Goal: Information Seeking & Learning: Check status

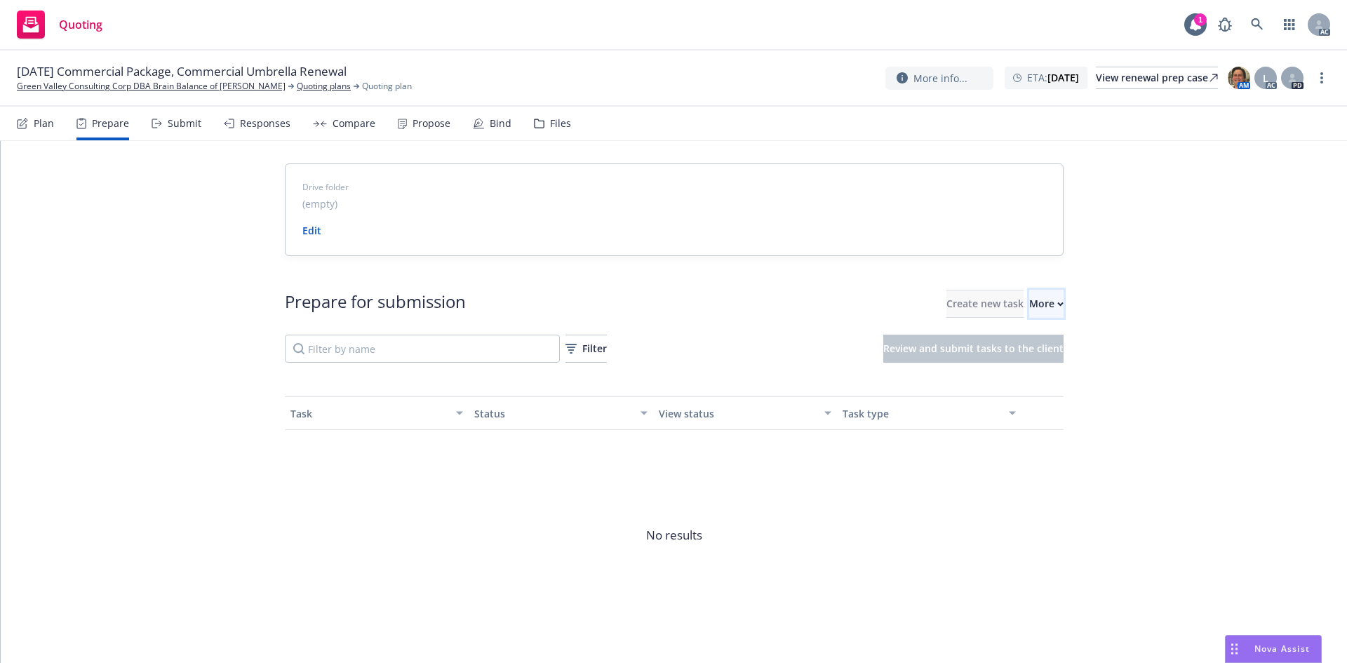
click at [1029, 292] on div "More" at bounding box center [1046, 303] width 34 height 27
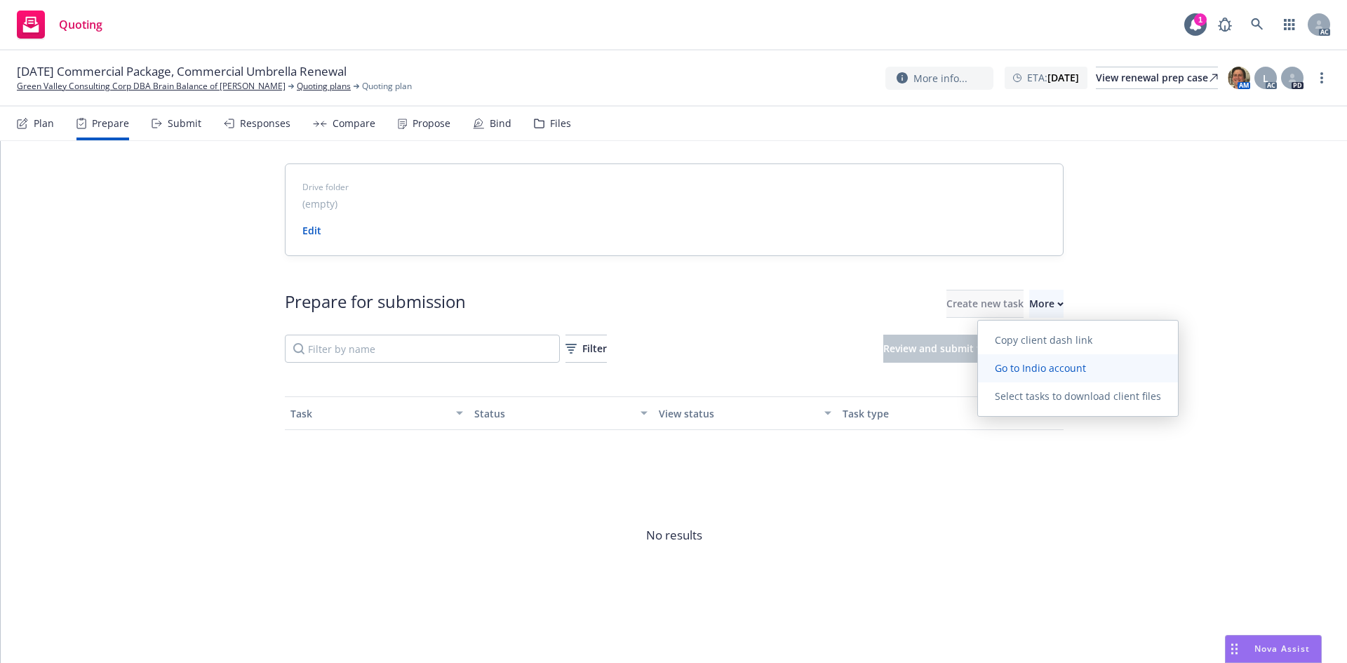
click at [1033, 362] on span "Go to Indio account" at bounding box center [1040, 367] width 125 height 13
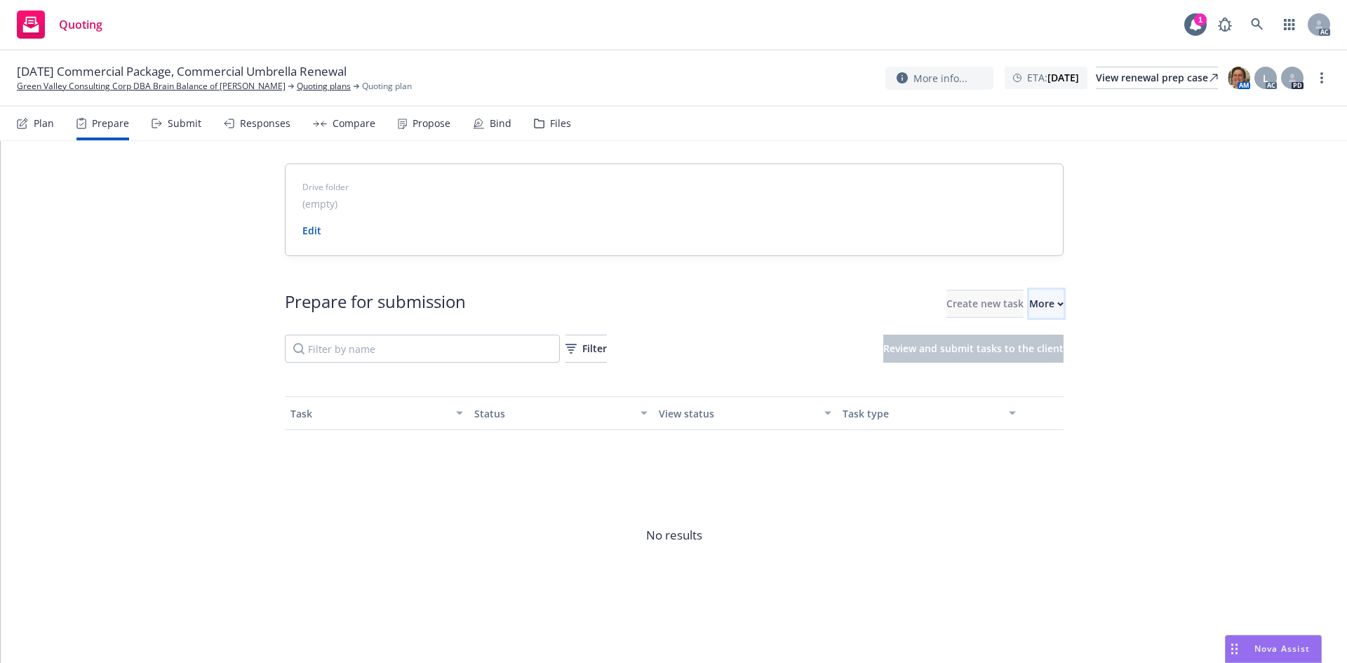
click at [1049, 308] on button "More" at bounding box center [1046, 304] width 34 height 28
click at [95, 83] on link "Green Valley Consulting Corp DBA Brain Balance of [PERSON_NAME]" at bounding box center [151, 86] width 269 height 13
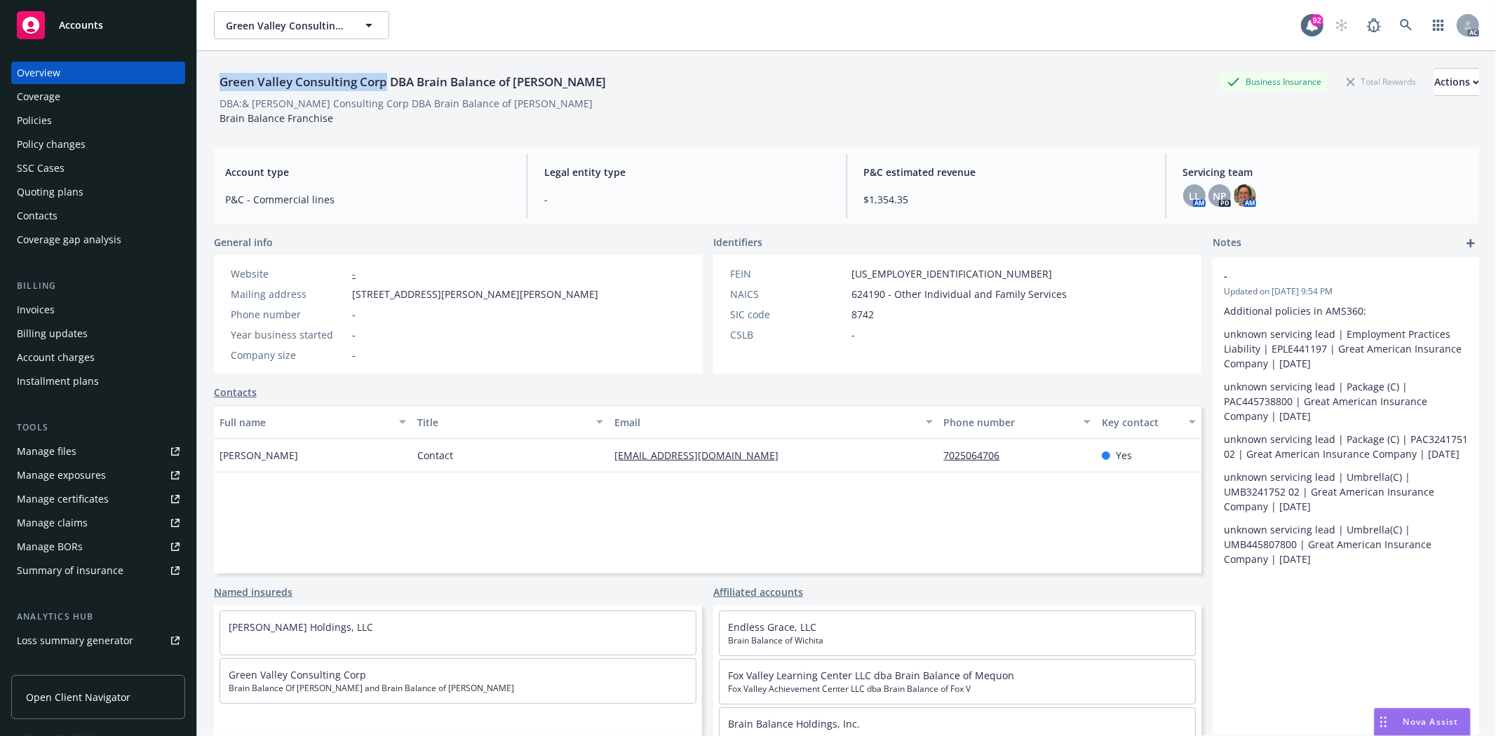
drag, startPoint x: 220, startPoint y: 81, endPoint x: 386, endPoint y: 86, distance: 167.0
click at [386, 86] on div "Green Valley Consulting Corp DBA Brain Balance of [PERSON_NAME]" at bounding box center [413, 82] width 398 height 18
copy div "Green Valley Consulting Corp"
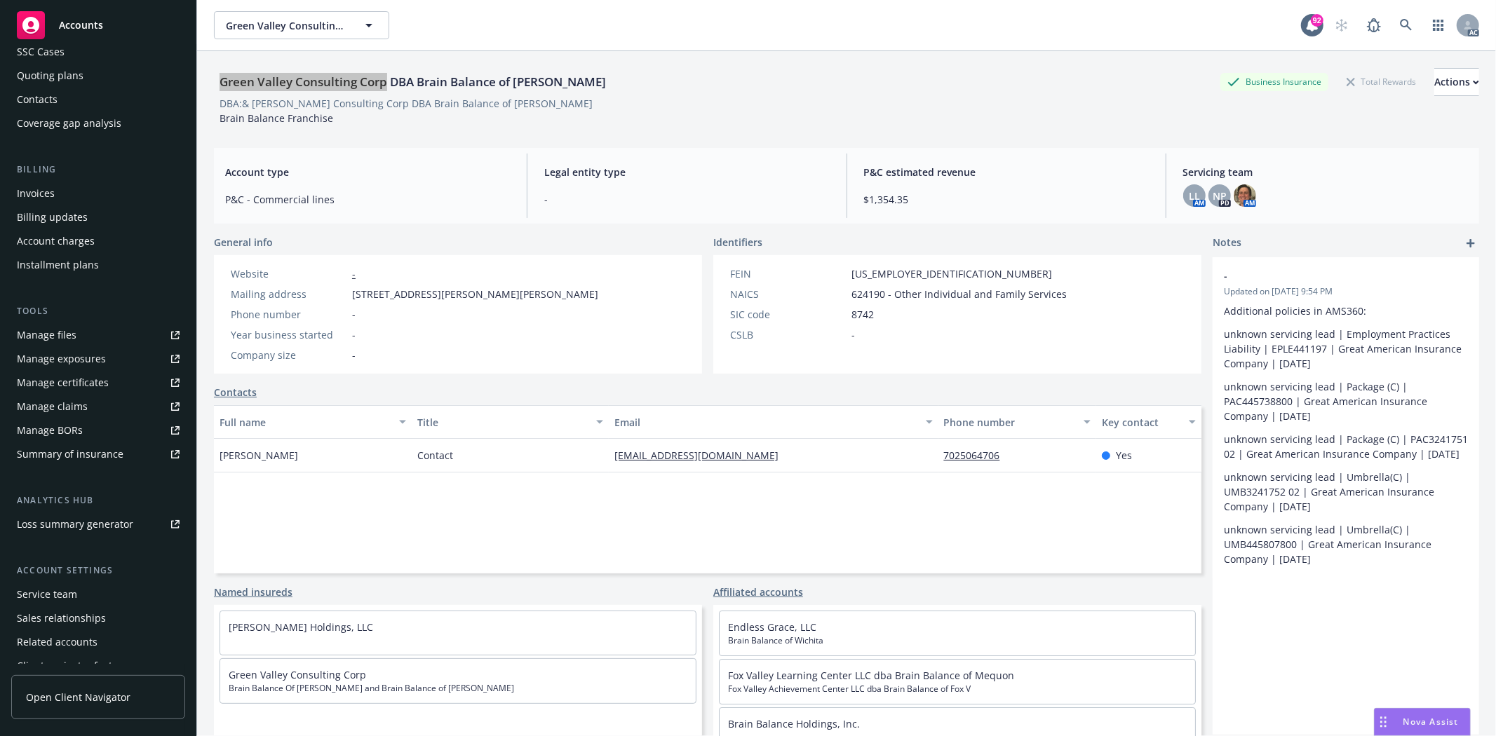
scroll to position [153, 0]
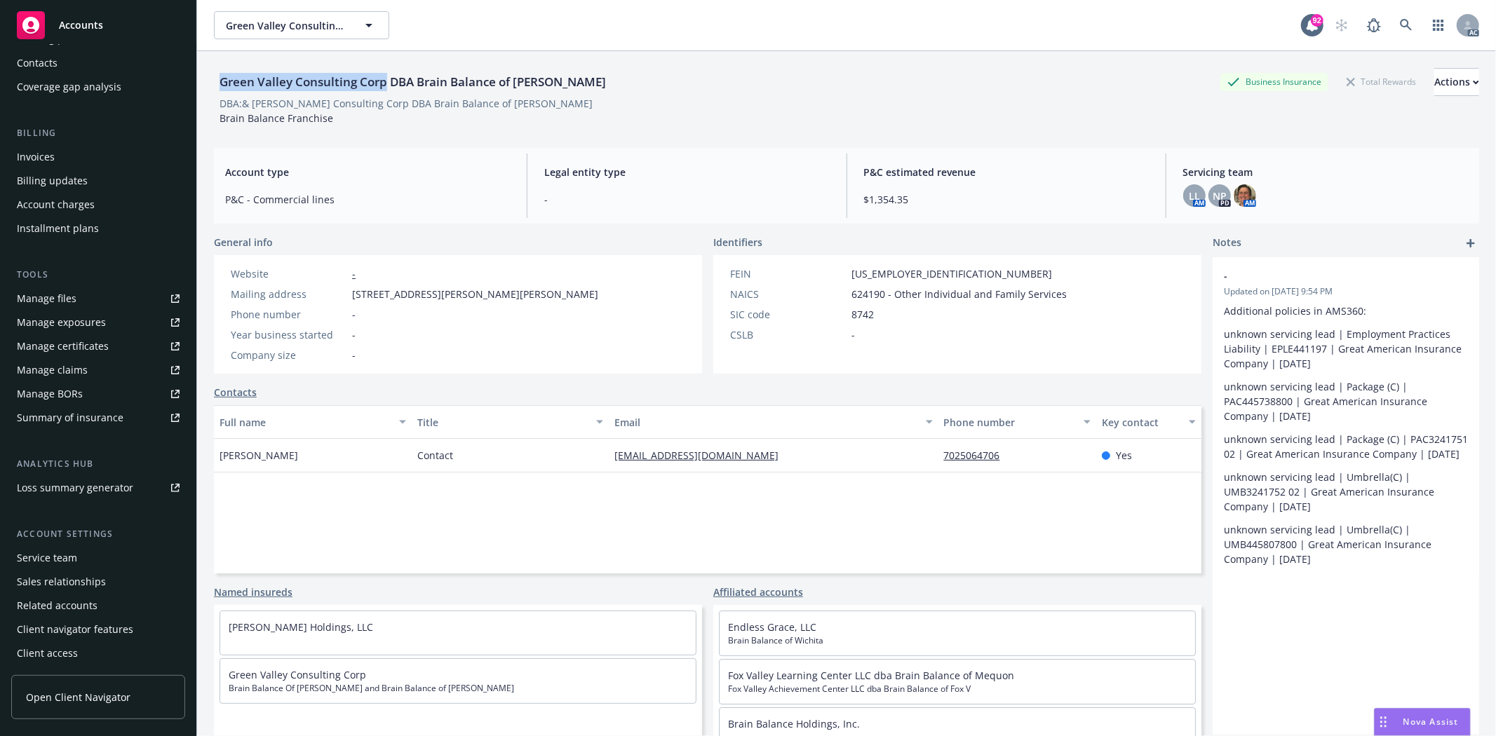
click at [79, 555] on div "Service team" at bounding box center [98, 558] width 163 height 22
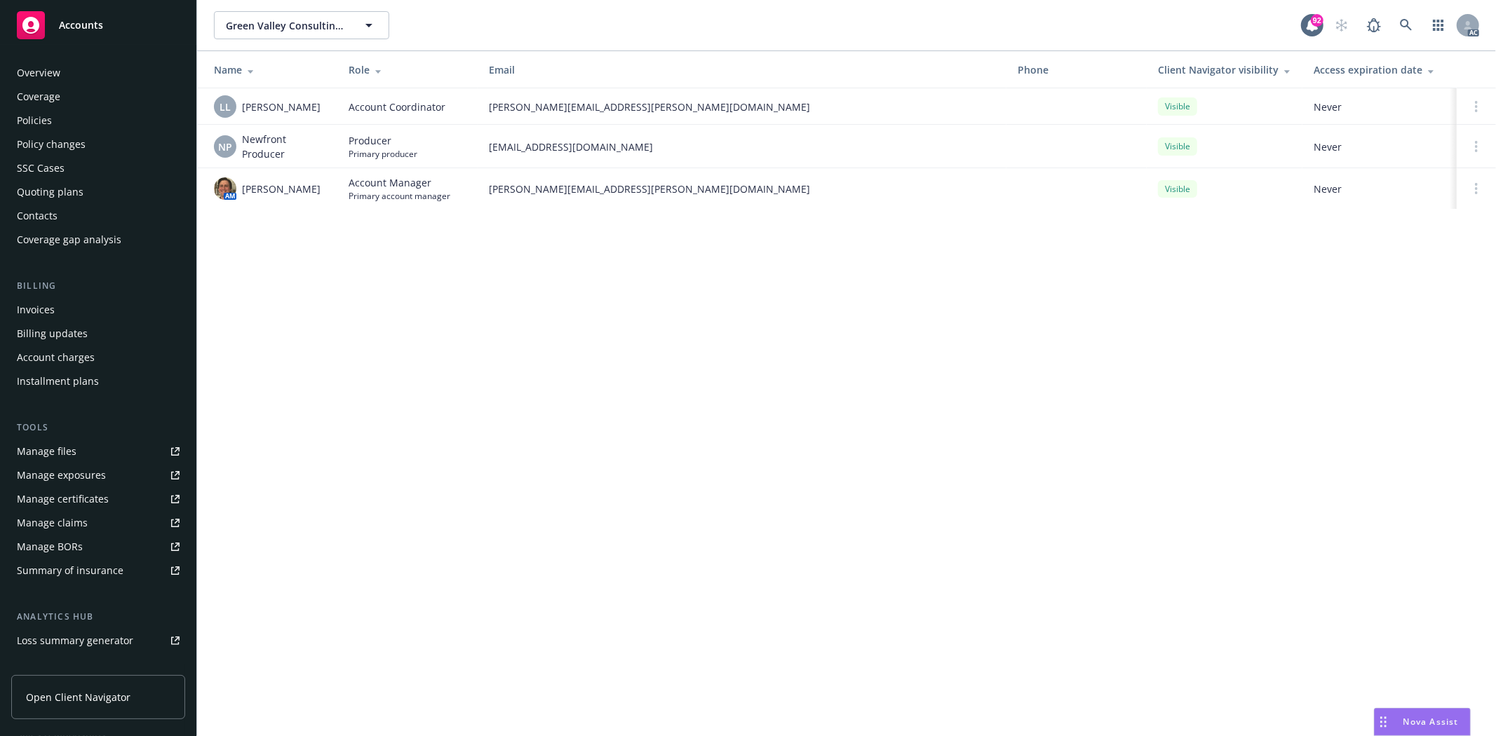
click at [46, 122] on div "Policies" at bounding box center [34, 120] width 35 height 22
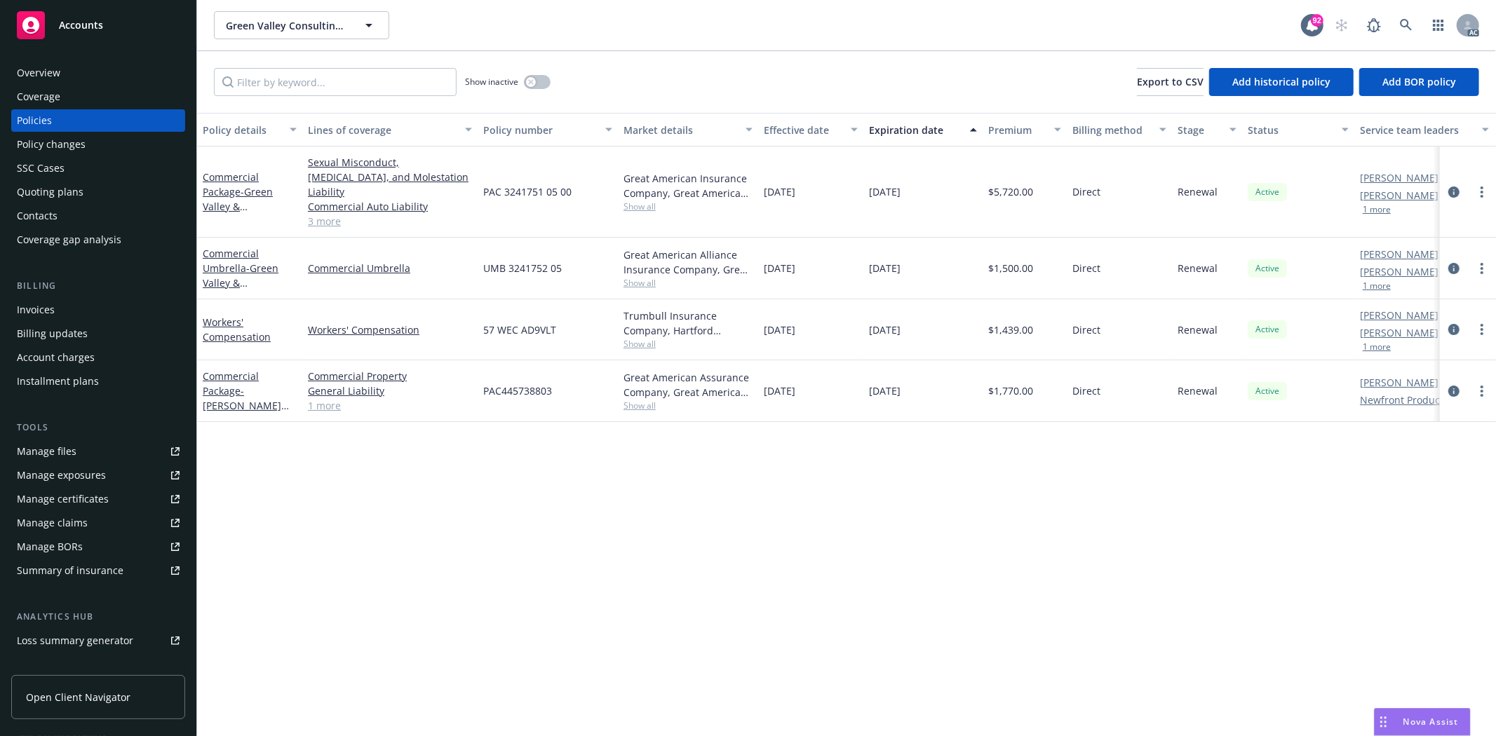
click at [96, 447] on link "Manage files" at bounding box center [98, 451] width 174 height 22
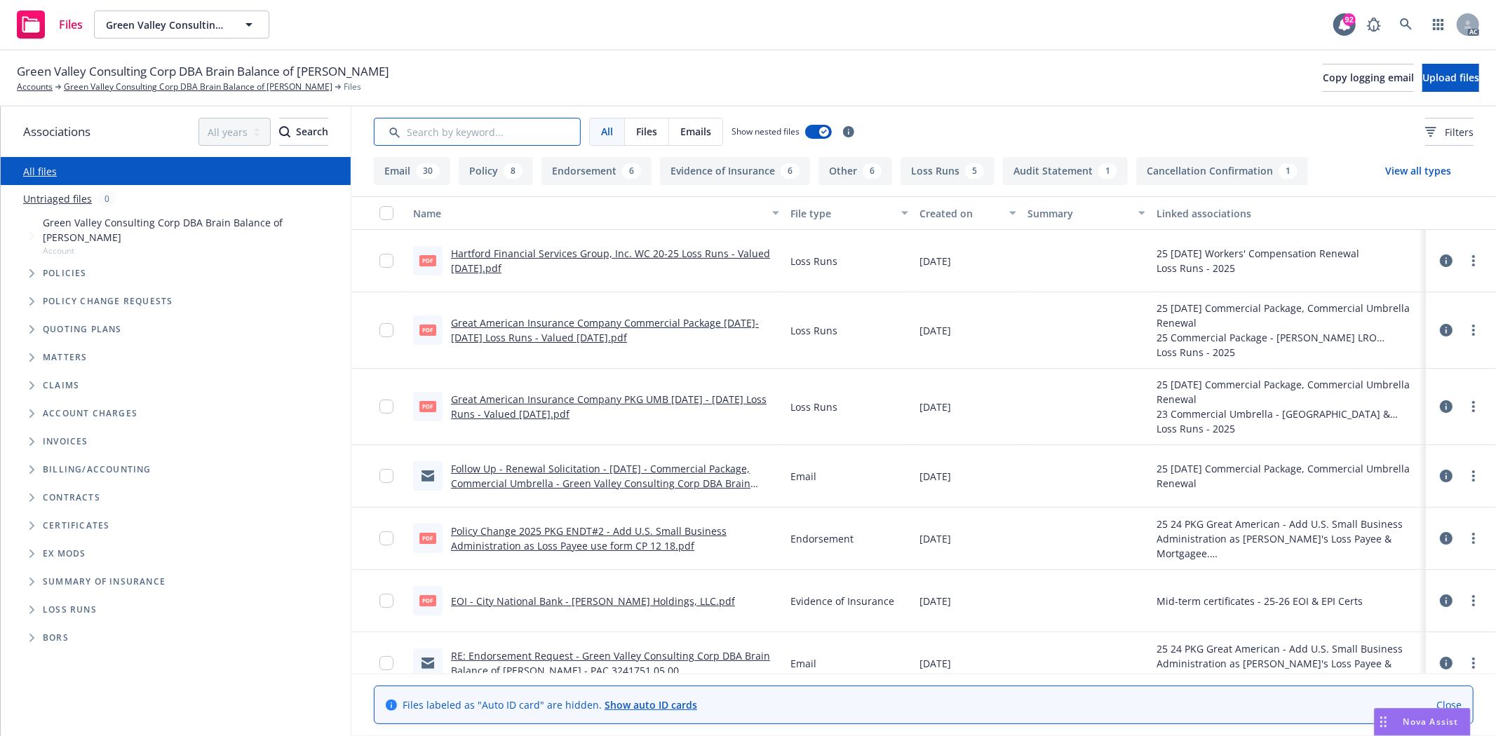
click at [492, 121] on input "Search by keyword..." at bounding box center [477, 132] width 207 height 28
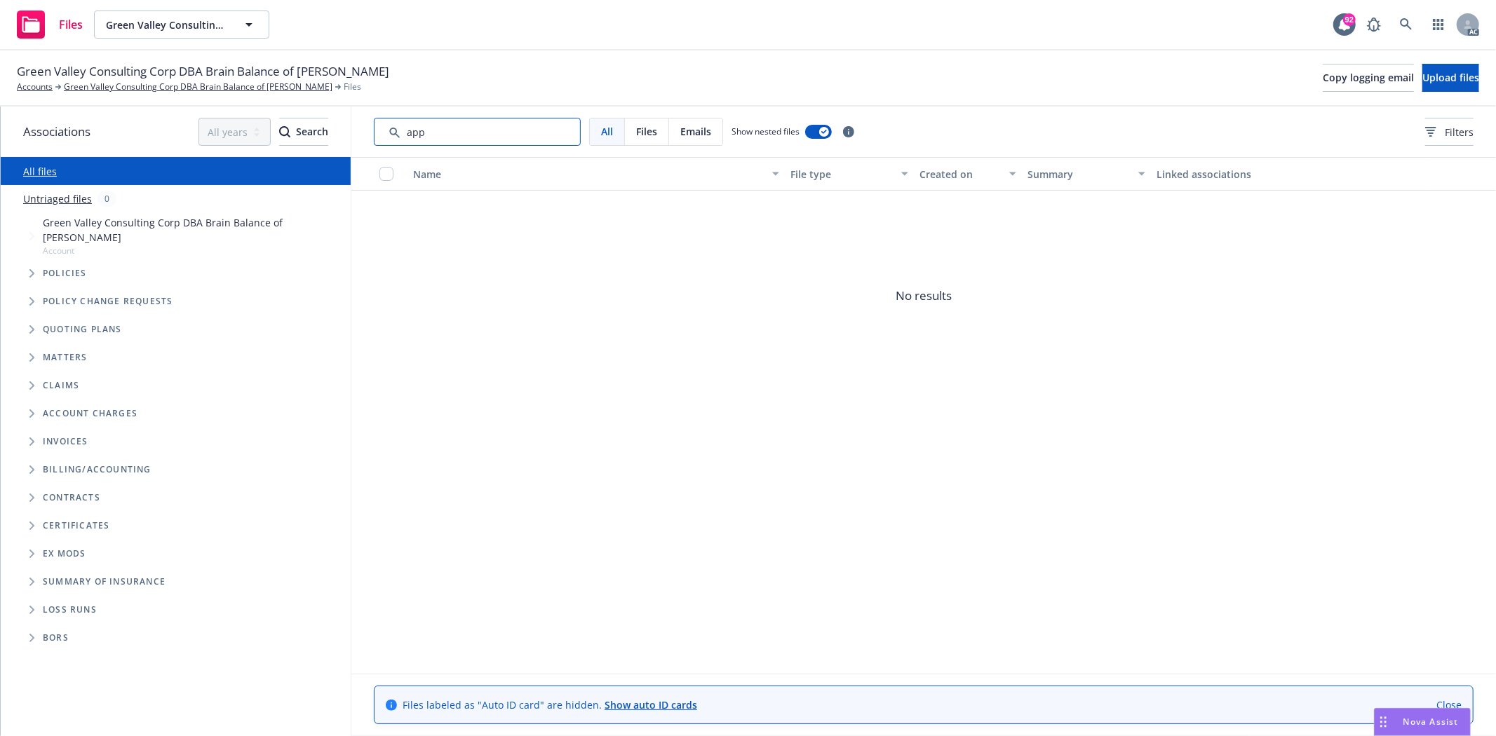
click at [487, 129] on input "Search by keyword..." at bounding box center [477, 132] width 207 height 28
type input "a"
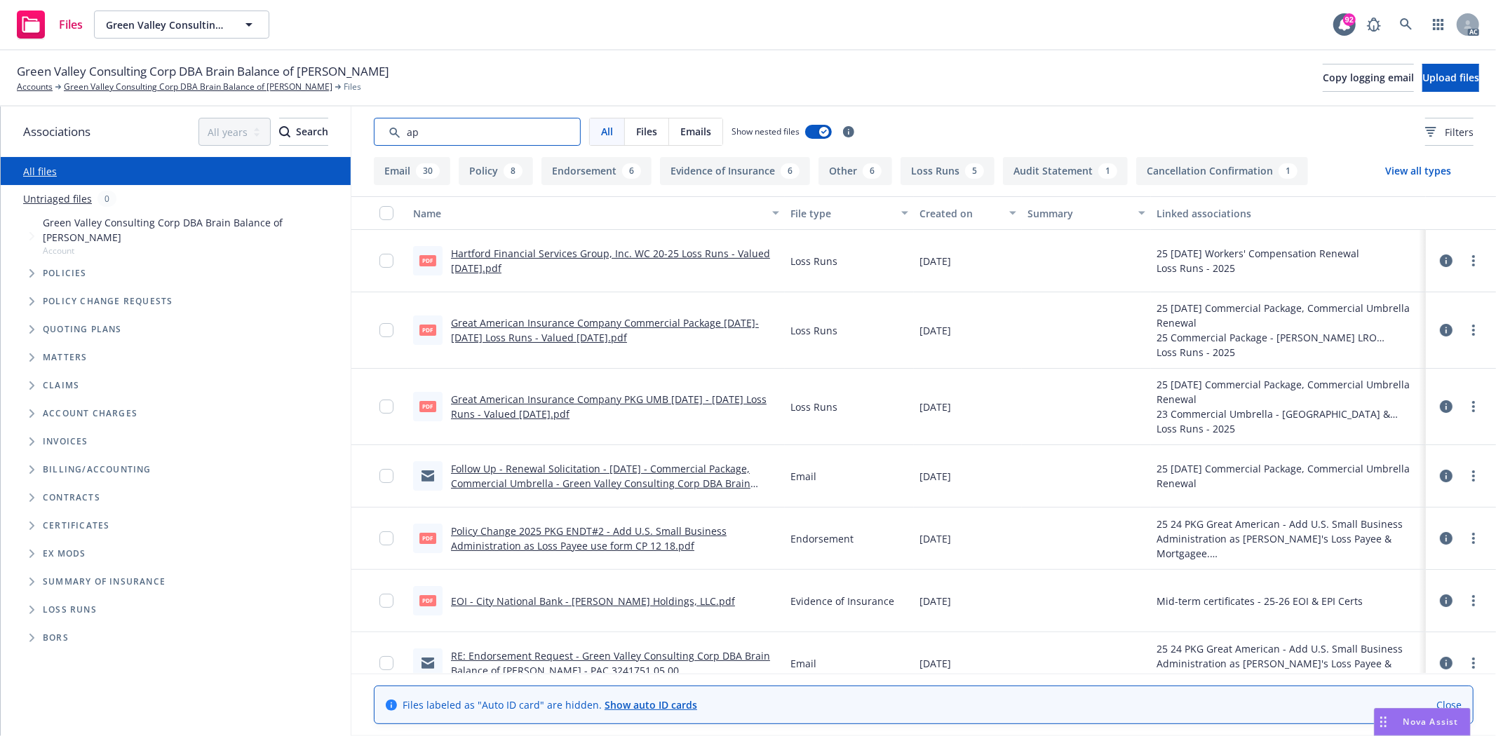
type input "app"
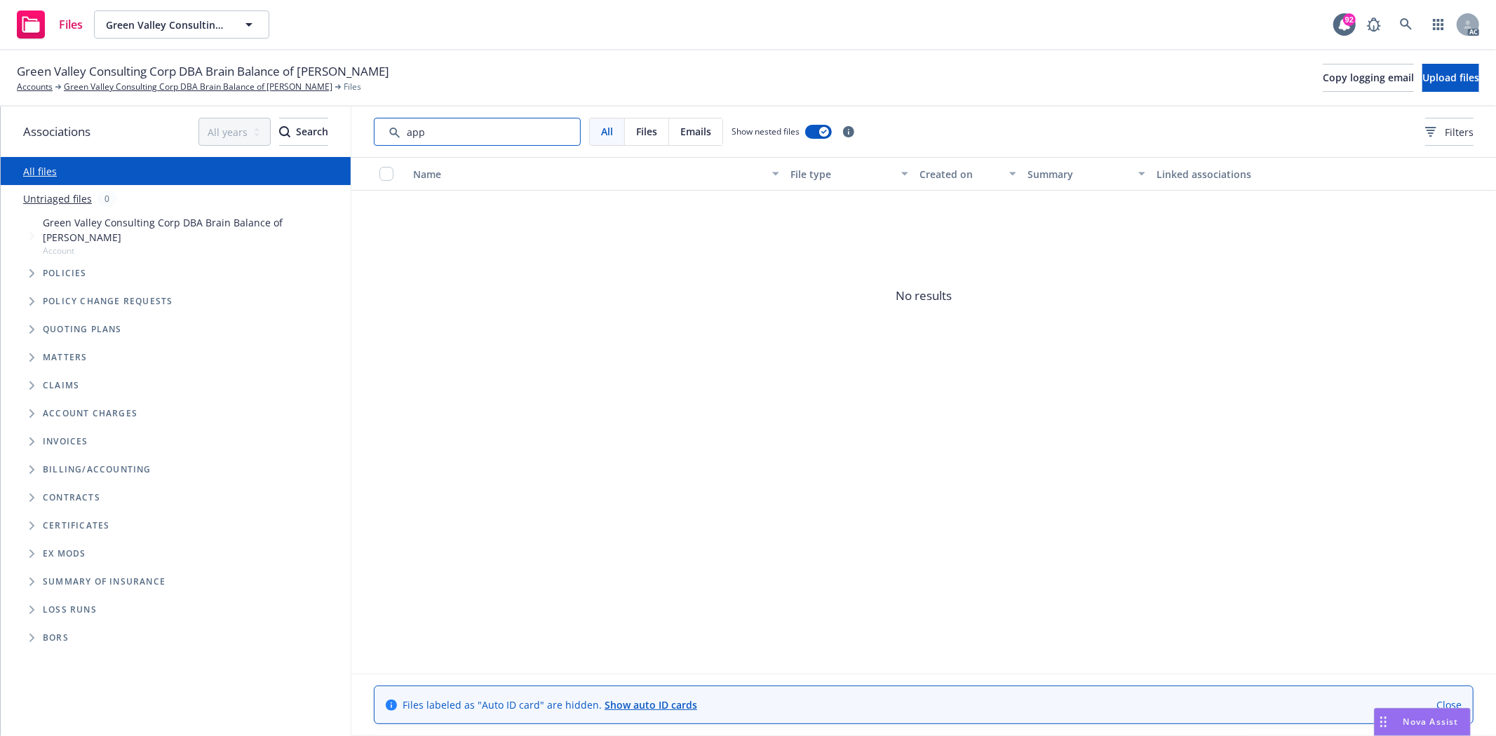
drag, startPoint x: 487, startPoint y: 129, endPoint x: 259, endPoint y: 155, distance: 228.7
click at [259, 155] on div "Associations All years 2027 2026 2025 2024 2023 2022 2021 2020 2019 2018 2017 2…" at bounding box center [748, 422] width 1495 height 630
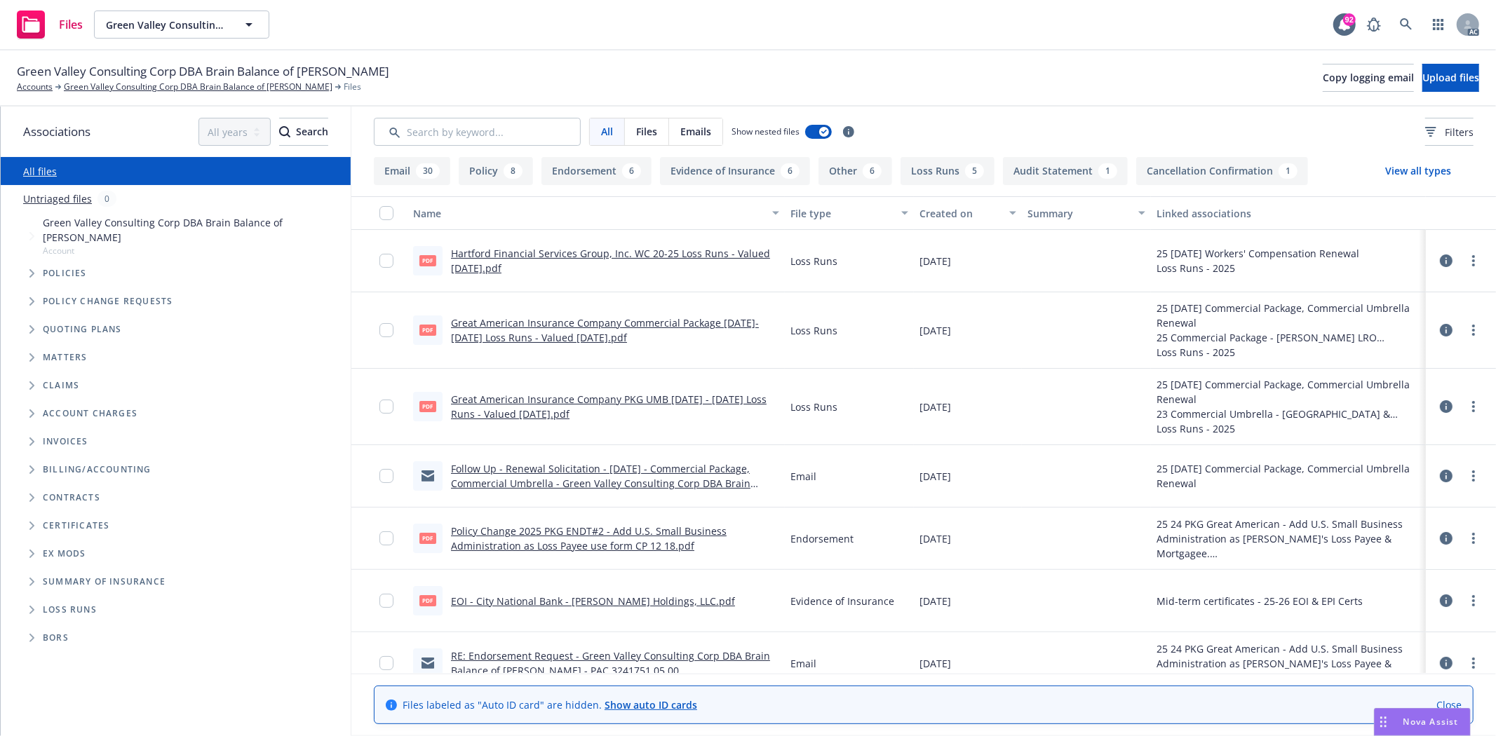
click at [63, 172] on div "All files" at bounding box center [176, 171] width 350 height 28
click at [157, 79] on span "Green Valley Consulting Corp DBA Brain Balance of [PERSON_NAME]" at bounding box center [203, 71] width 372 height 18
click at [149, 85] on link "Green Valley Consulting Corp DBA Brain Balance of [PERSON_NAME]" at bounding box center [198, 87] width 269 height 13
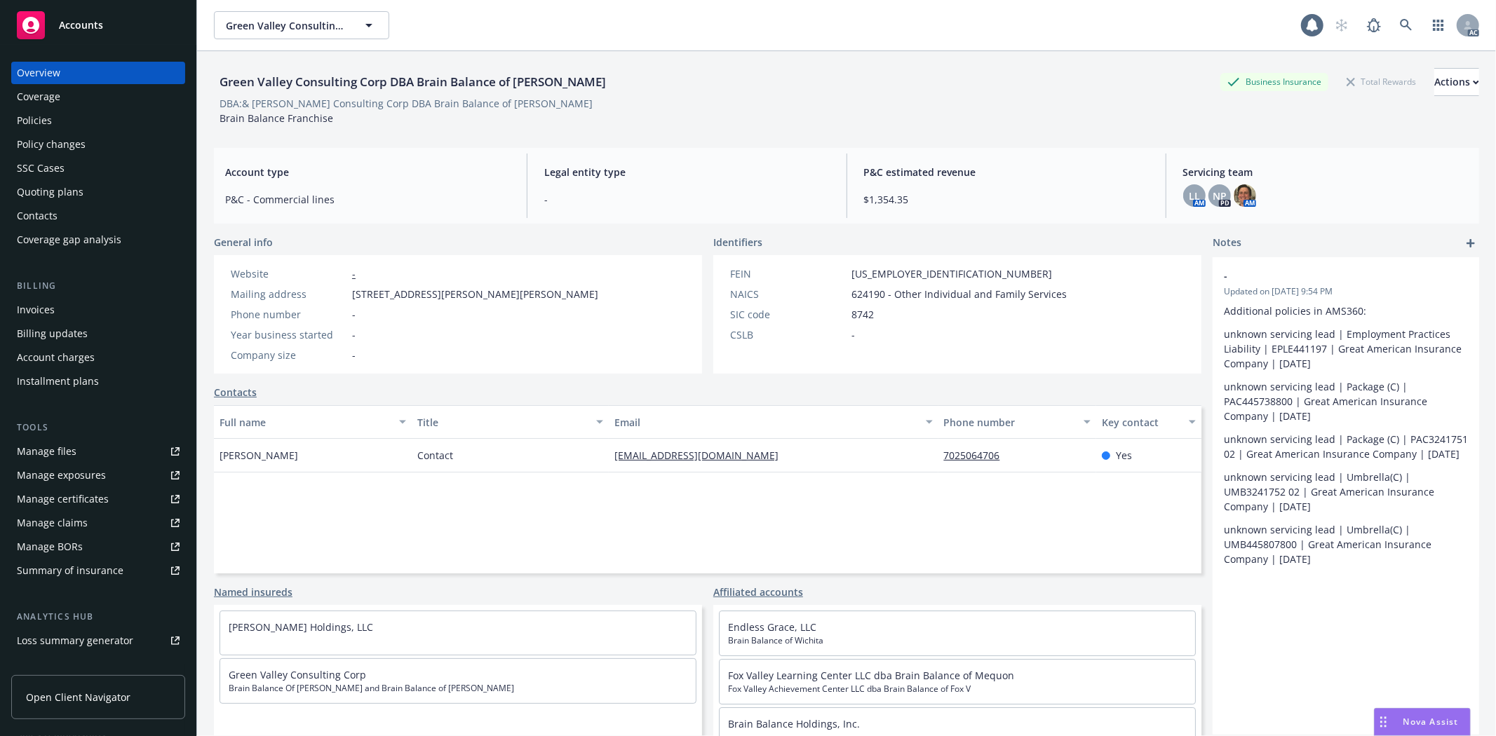
click at [65, 126] on div "Policies" at bounding box center [98, 120] width 163 height 22
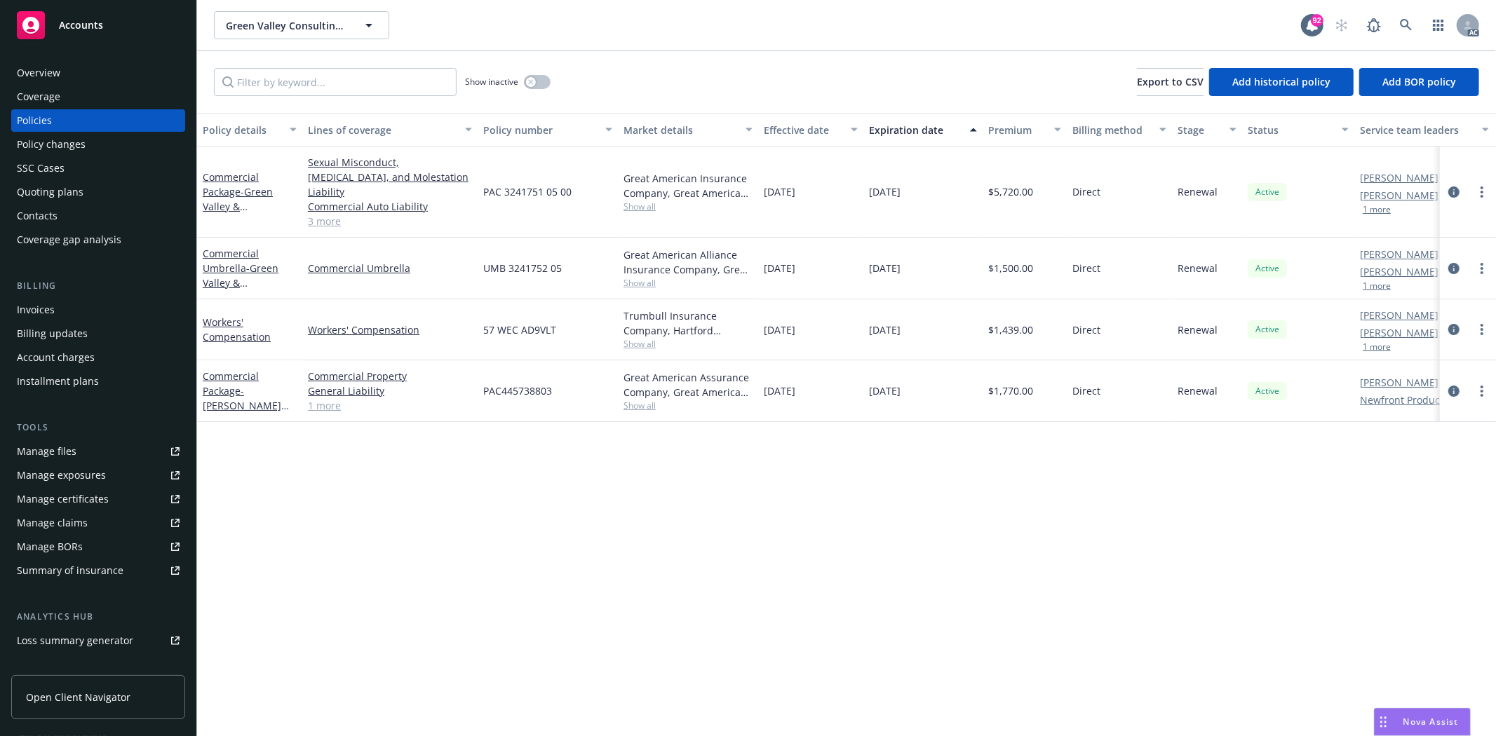
click at [624, 400] on span "Show all" at bounding box center [687, 406] width 129 height 12
drag, startPoint x: 304, startPoint y: 318, endPoint x: 429, endPoint y: 306, distance: 124.7
click at [429, 306] on div "Workers' Compensation" at bounding box center [389, 329] width 175 height 61
click at [581, 466] on div "Policy details Lines of coverage Policy number Market details Effective date Ex…" at bounding box center [846, 424] width 1299 height 623
click at [59, 68] on div "Overview" at bounding box center [38, 73] width 43 height 22
